Goal: Check status

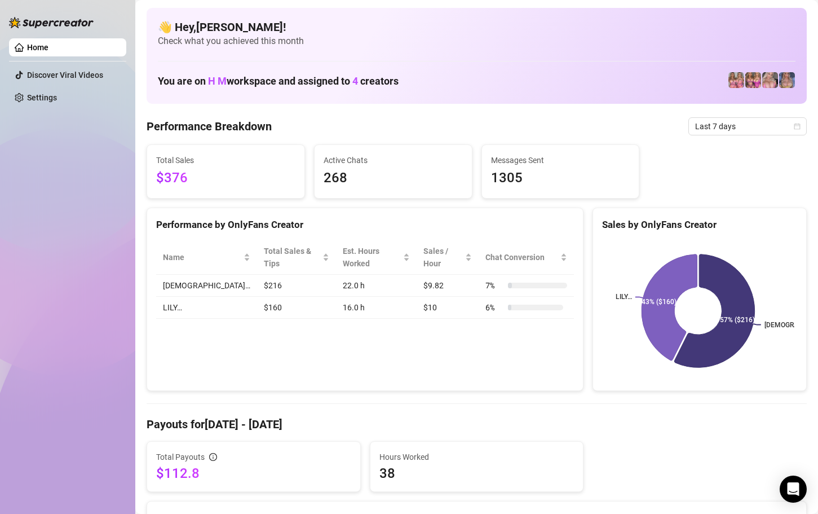
drag, startPoint x: 718, startPoint y: 103, endPoint x: 721, endPoint y: 111, distance: 9.1
click at [723, 120] on span "Last 7 days" at bounding box center [747, 126] width 105 height 17
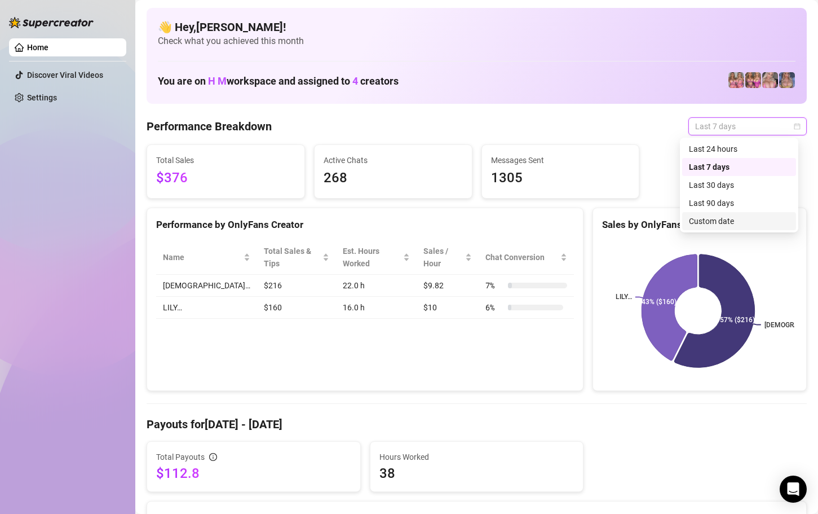
click at [717, 220] on div "Custom date" at bounding box center [739, 221] width 100 height 12
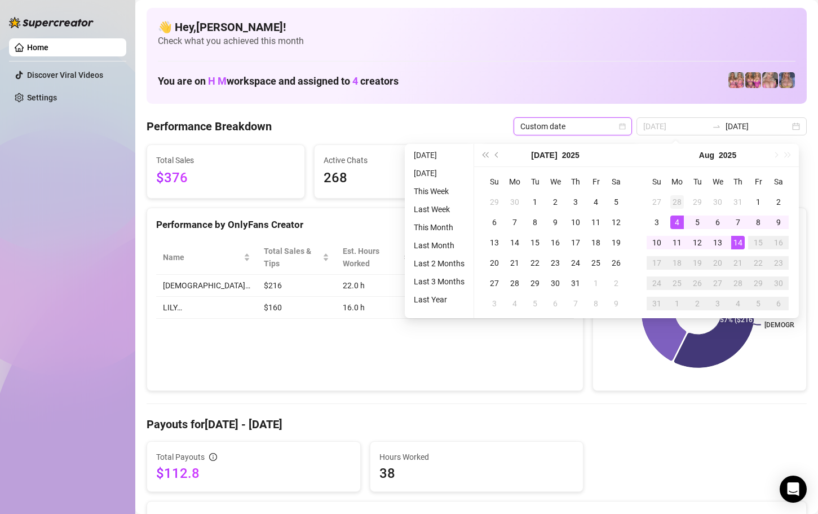
type input "[DATE]"
click at [679, 204] on div "28" at bounding box center [677, 202] width 14 height 14
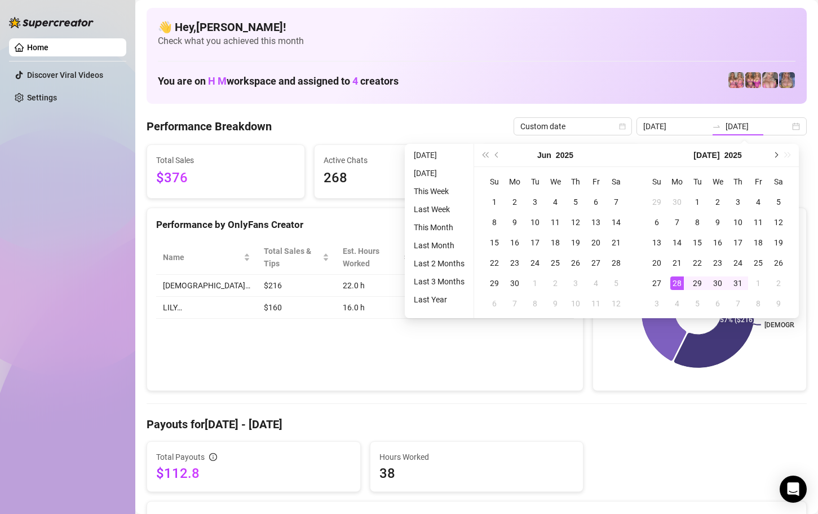
click at [762, 157] on button "Next month (PageDown)" at bounding box center [775, 155] width 12 height 23
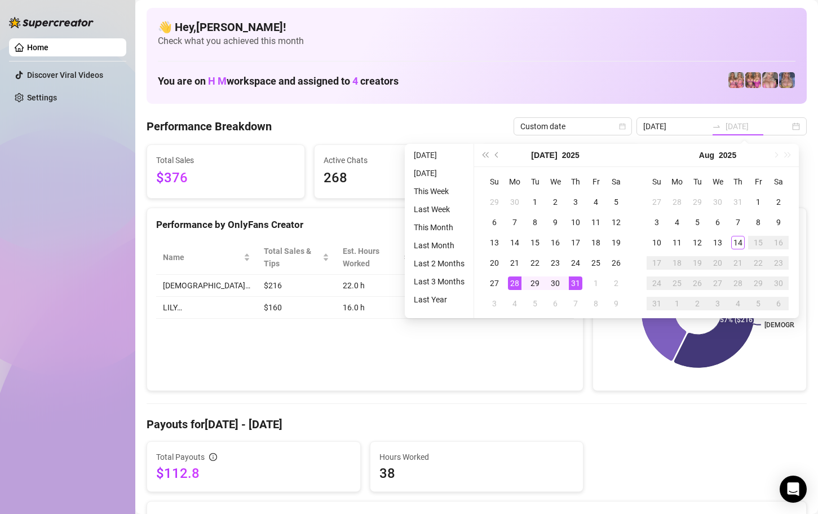
type input "[DATE]"
click at [740, 244] on div "14" at bounding box center [738, 243] width 14 height 14
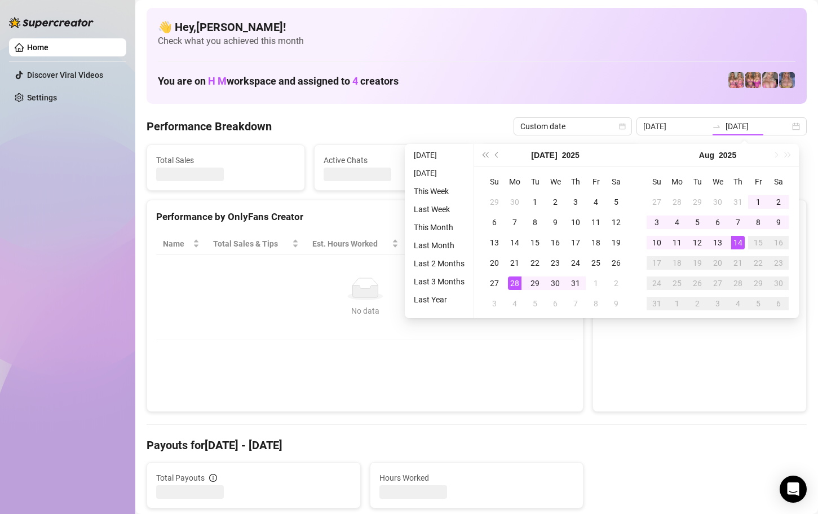
type input "[DATE]"
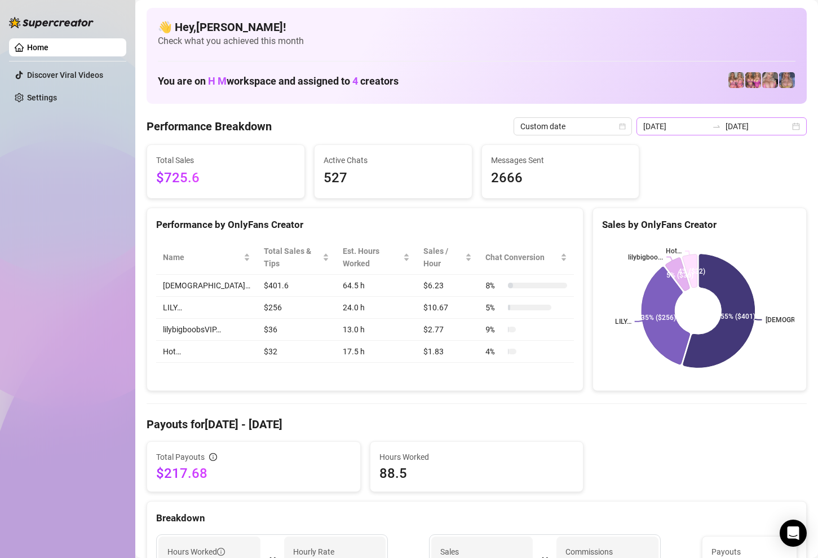
click at [762, 130] on div "[DATE] [DATE]" at bounding box center [722, 126] width 170 height 18
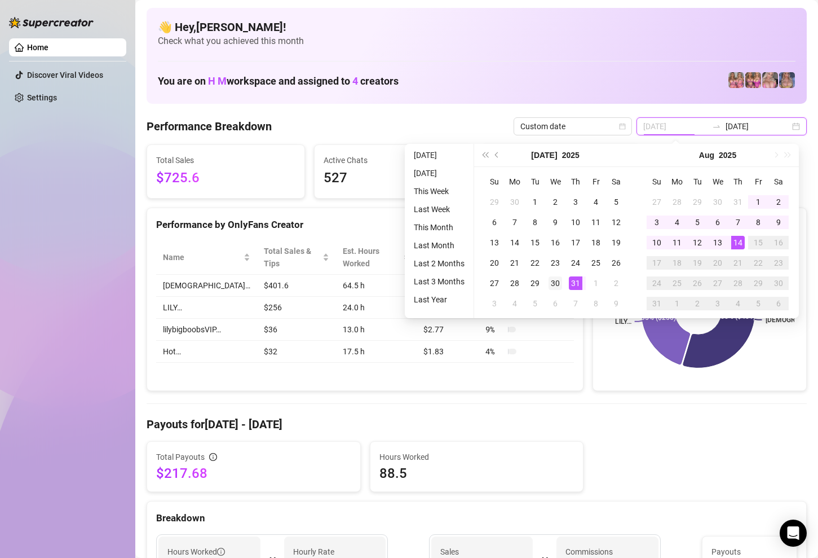
type input "[DATE]"
click at [558, 279] on div "30" at bounding box center [556, 283] width 14 height 14
type input "[DATE]"
click at [741, 238] on div "14" at bounding box center [738, 243] width 14 height 14
type input "[DATE]"
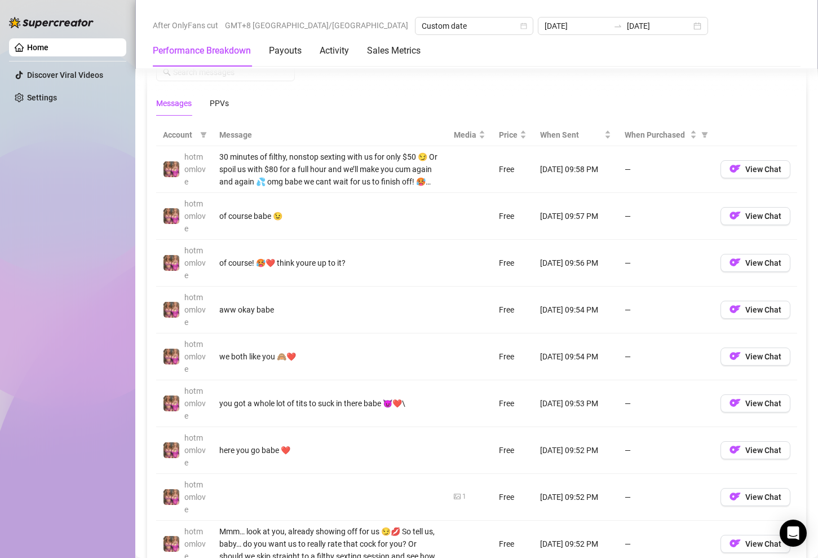
scroll to position [1018, 0]
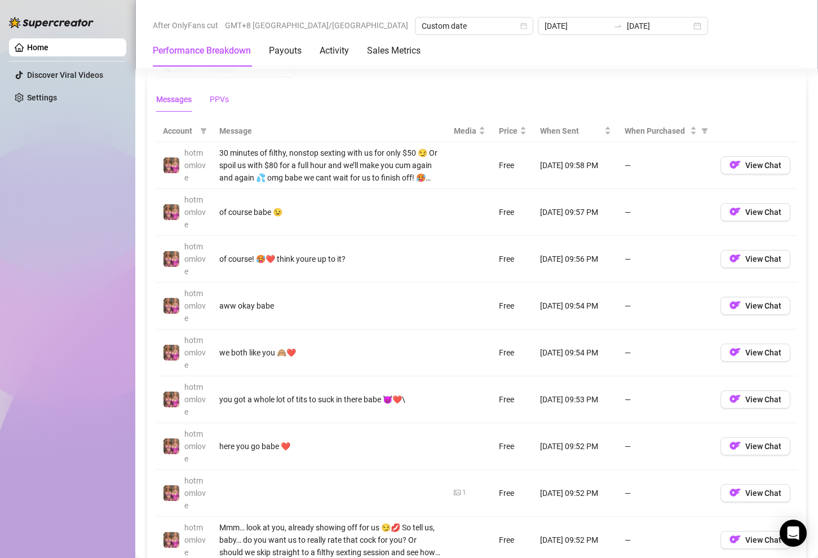
click at [225, 100] on div "PPVs" at bounding box center [219, 99] width 19 height 12
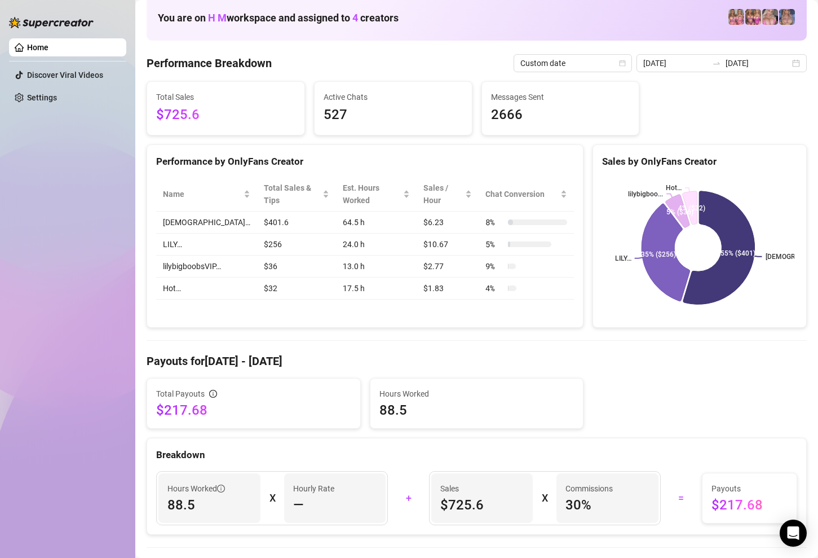
scroll to position [0, 0]
